Goal: Information Seeking & Learning: Learn about a topic

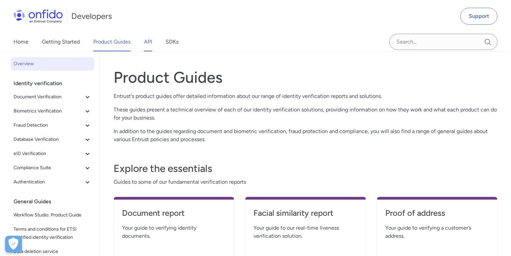
click at [148, 45] on link "API" at bounding box center [148, 41] width 8 height 19
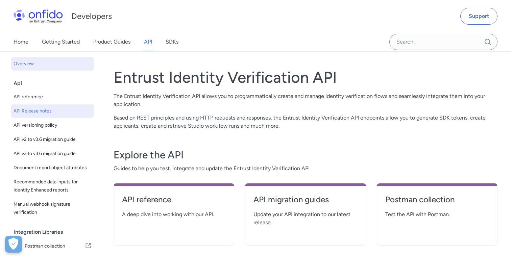
click at [33, 114] on span "API Release notes" at bounding box center [53, 111] width 78 height 8
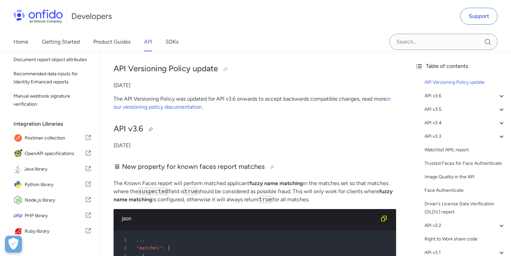
scroll to position [2666, 0]
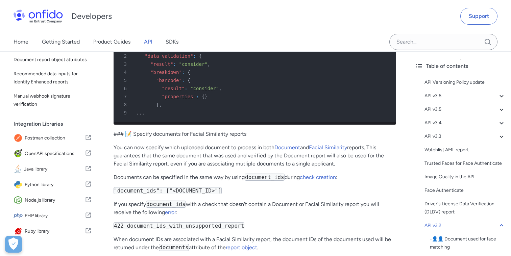
click at [263, 130] on p "### 📝 Specify documents for Facial Similarity reports" at bounding box center [255, 134] width 283 height 8
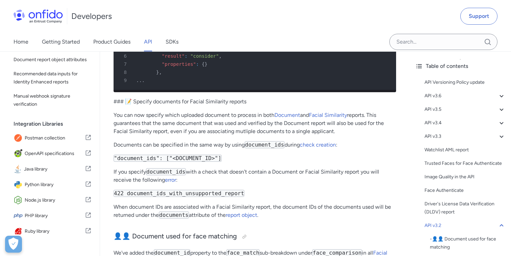
scroll to position [2704, 0]
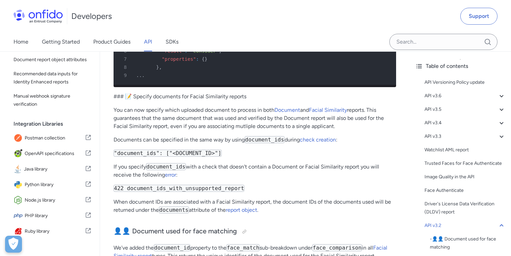
click at [254, 136] on code "document_ids" at bounding box center [265, 139] width 40 height 7
copy code "document_ids"
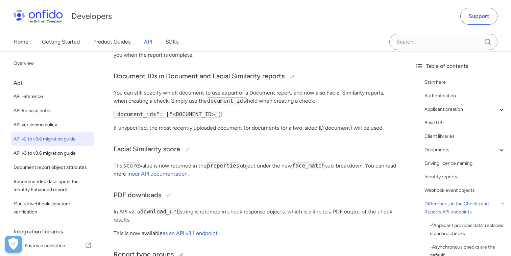
click at [434, 205] on div "Differences in the Checks and Reports API endpoints" at bounding box center [465, 208] width 81 height 16
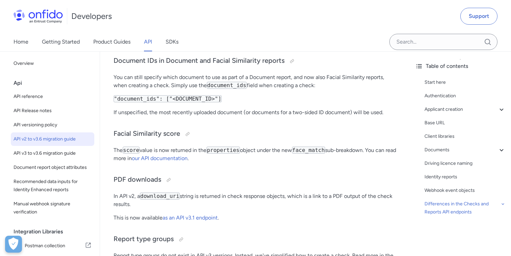
scroll to position [1494, 0]
click at [51, 100] on span "API reference" at bounding box center [53, 97] width 78 height 8
select select "http"
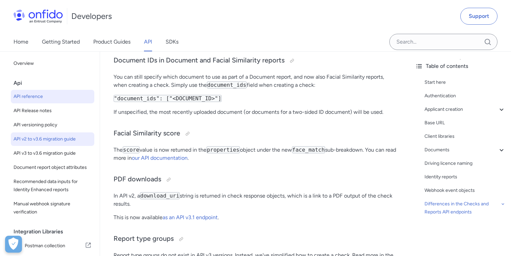
select select "http"
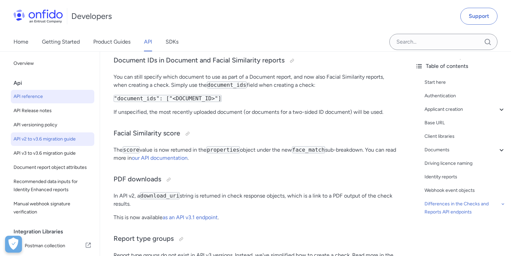
select select "http"
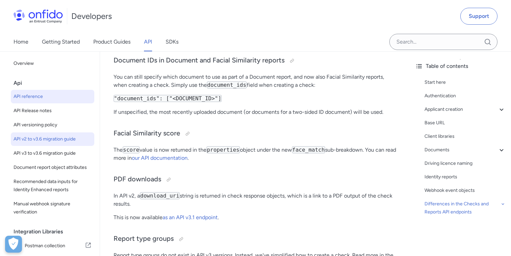
select select "http"
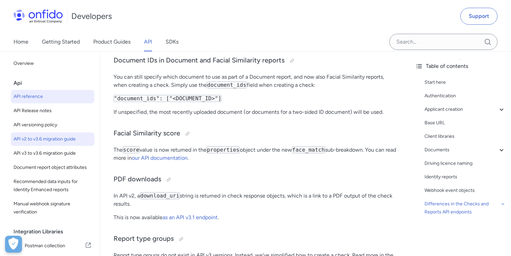
select select "http"
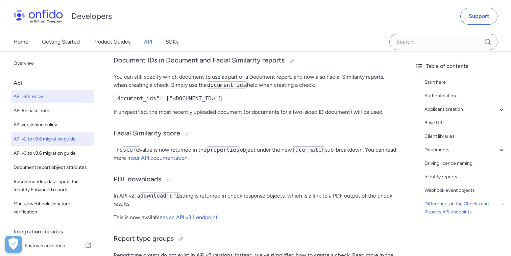
select select "http"
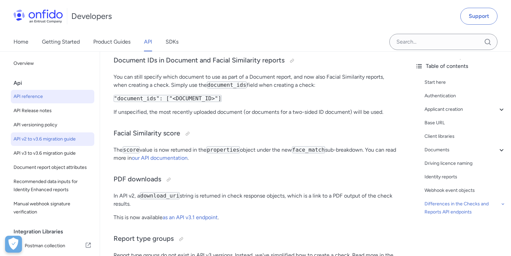
select select "http"
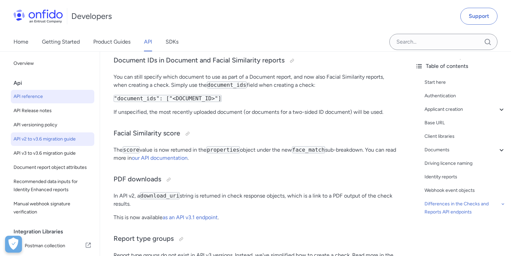
select select "http"
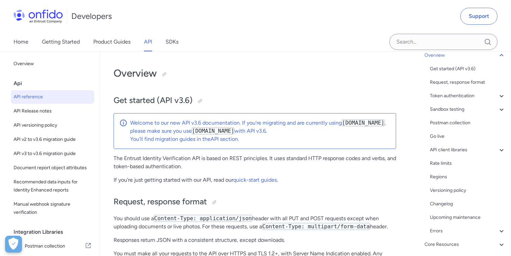
scroll to position [60, 0]
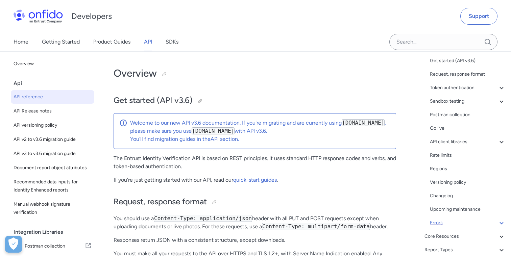
click at [438, 225] on div "Errors" at bounding box center [468, 223] width 76 height 8
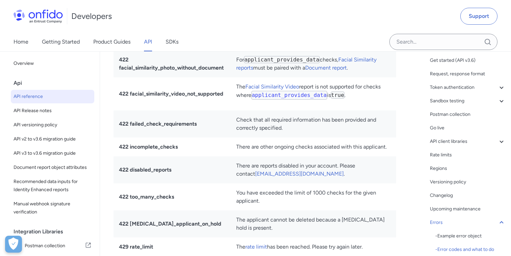
scroll to position [7144, 0]
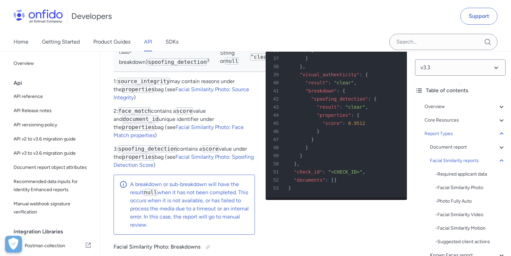
scroll to position [23881, 0]
